Goal: Transaction & Acquisition: Purchase product/service

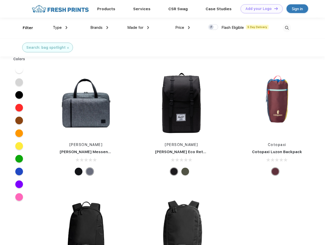
scroll to position [0, 0]
click at [259, 9] on link "Add your Logo Design Tool" at bounding box center [261, 8] width 42 height 9
click at [0, 0] on div "Design Tool" at bounding box center [0, 0] width 0 height 0
click at [273, 8] on link "Add your Logo Design Tool" at bounding box center [261, 8] width 42 height 9
click at [24, 28] on div "Filter" at bounding box center [28, 28] width 10 height 6
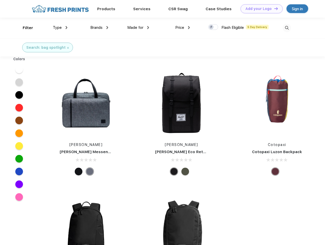
click at [60, 28] on span "Type" at bounding box center [57, 27] width 9 height 5
click at [99, 28] on span "Brands" at bounding box center [96, 27] width 12 height 5
click at [138, 28] on span "Made for" at bounding box center [135, 27] width 16 height 5
click at [182, 28] on span "Price" at bounding box center [179, 27] width 9 height 5
click at [213, 27] on div at bounding box center [213, 27] width 10 height 6
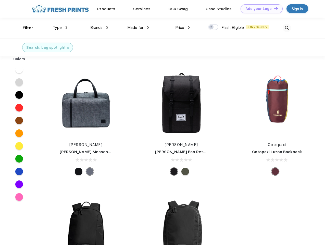
click at [211, 27] on input "checkbox" at bounding box center [209, 25] width 3 height 3
click at [286, 28] on img at bounding box center [286, 28] width 8 height 8
